Goal: Task Accomplishment & Management: Manage account settings

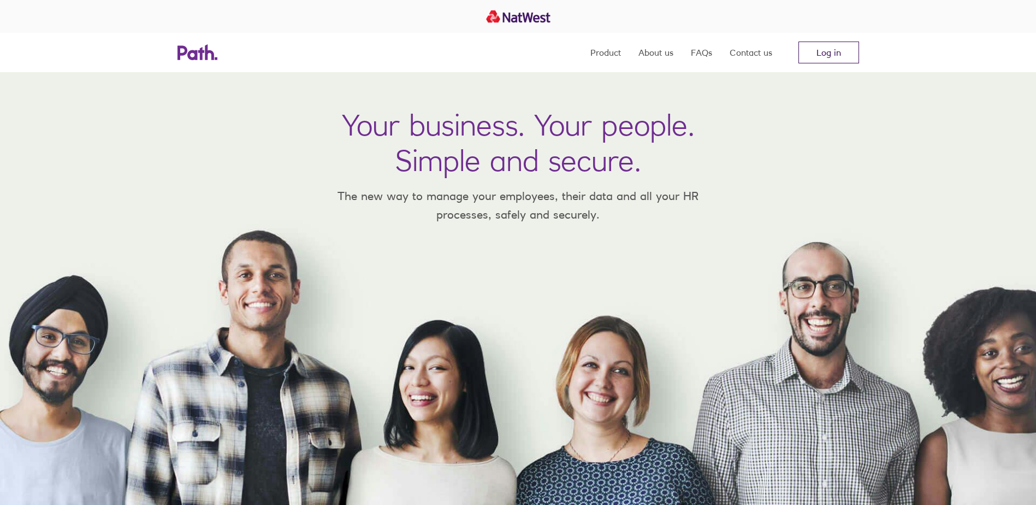
click at [829, 54] on link "Log in" at bounding box center [829, 53] width 61 height 22
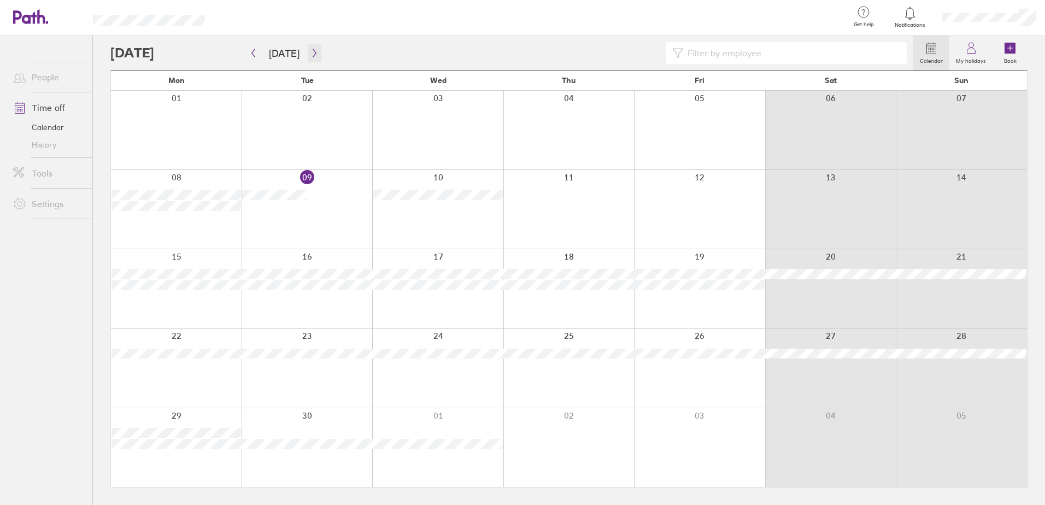
click at [310, 54] on icon "button" at bounding box center [314, 53] width 8 height 9
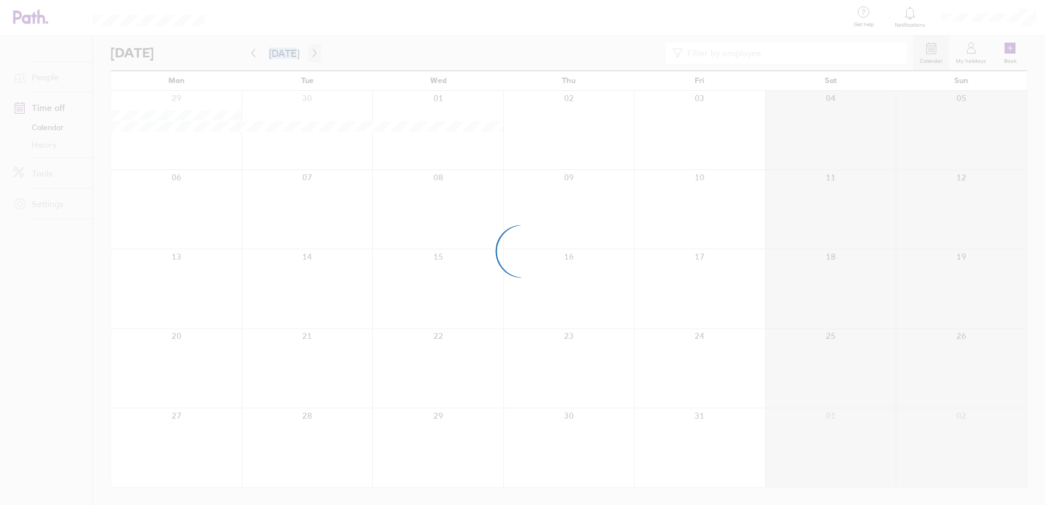
click at [309, 54] on div at bounding box center [522, 252] width 1045 height 505
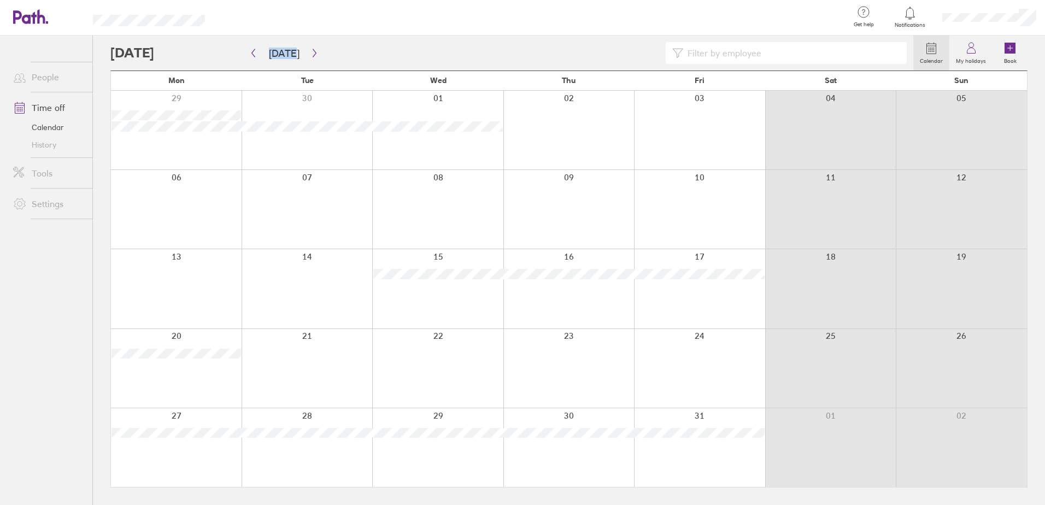
click at [714, 185] on div at bounding box center [699, 209] width 131 height 79
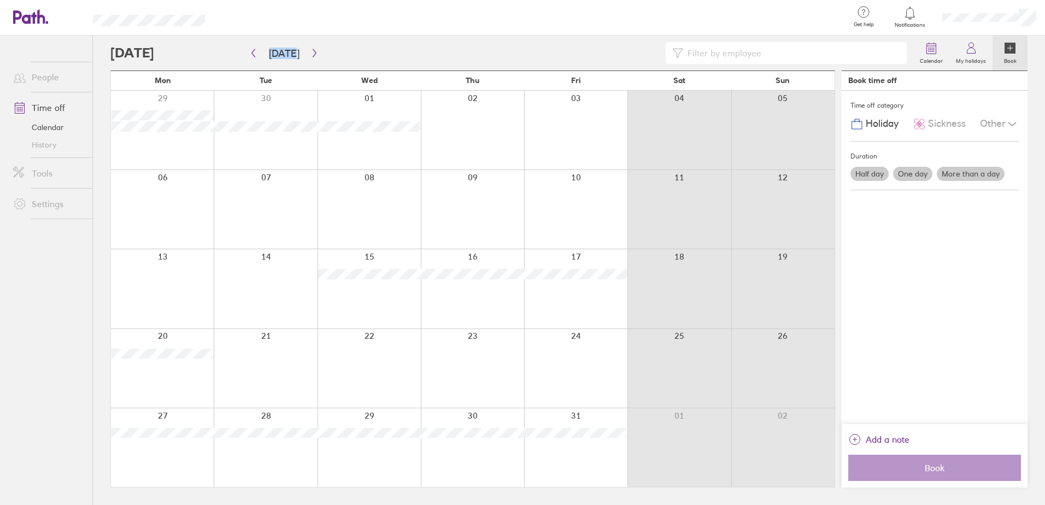
click at [573, 182] on div at bounding box center [575, 209] width 103 height 79
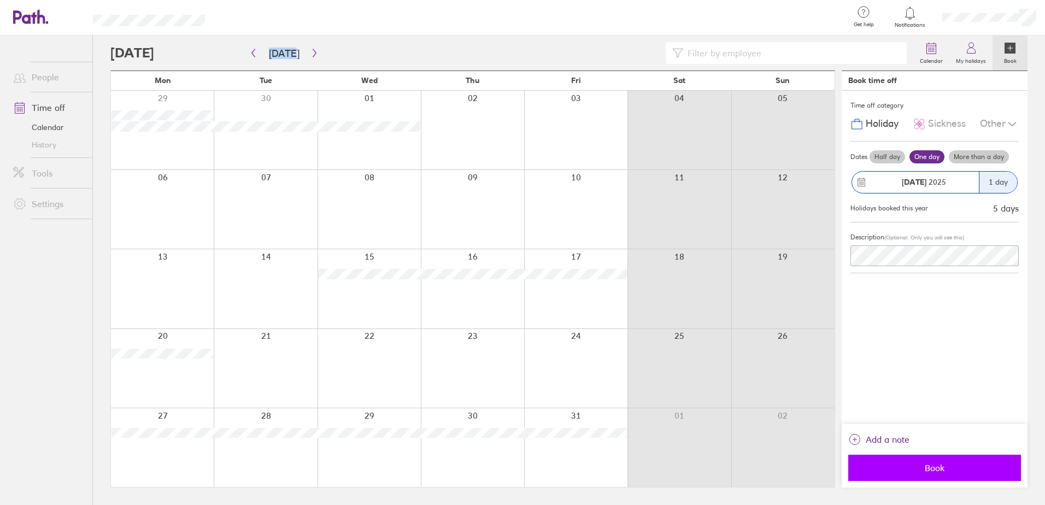
click at [948, 466] on span "Book" at bounding box center [934, 468] width 157 height 10
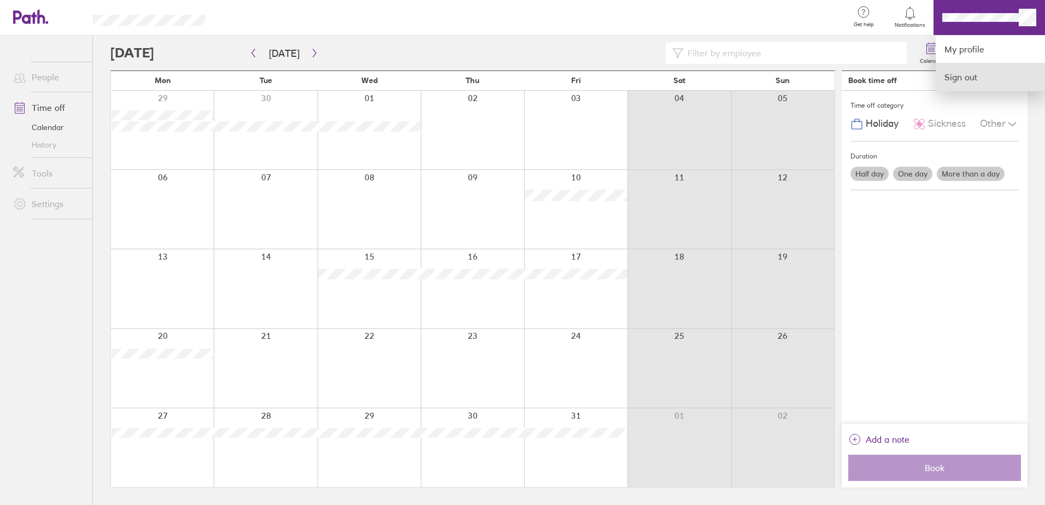
click at [963, 75] on link "Sign out" at bounding box center [989, 76] width 109 height 27
